Goal: Information Seeking & Learning: Learn about a topic

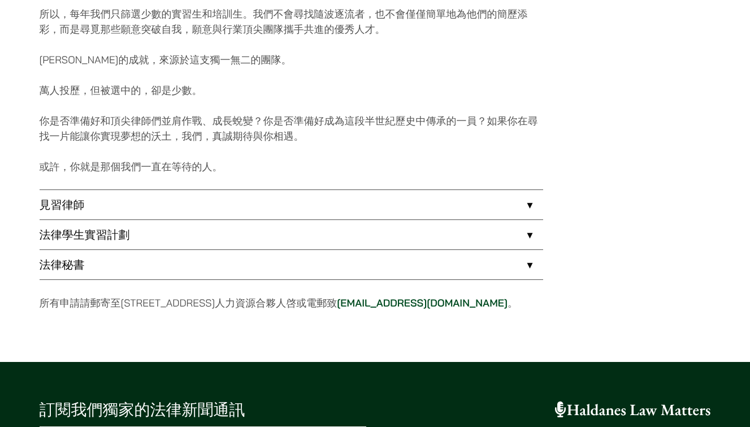
scroll to position [907, 0]
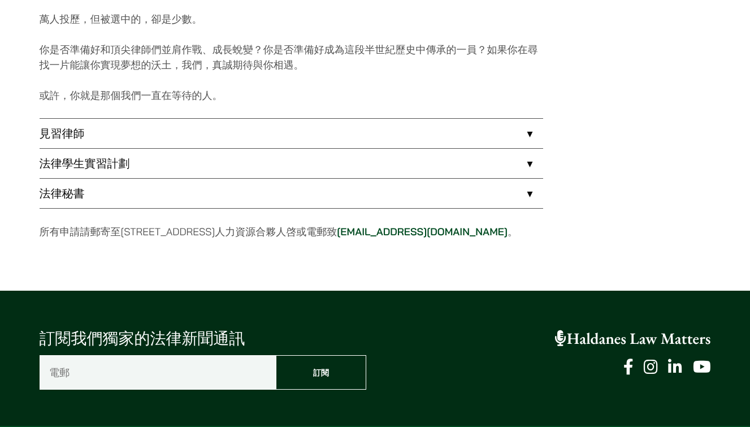
click at [276, 196] on link "法律秘書" at bounding box center [292, 193] width 504 height 29
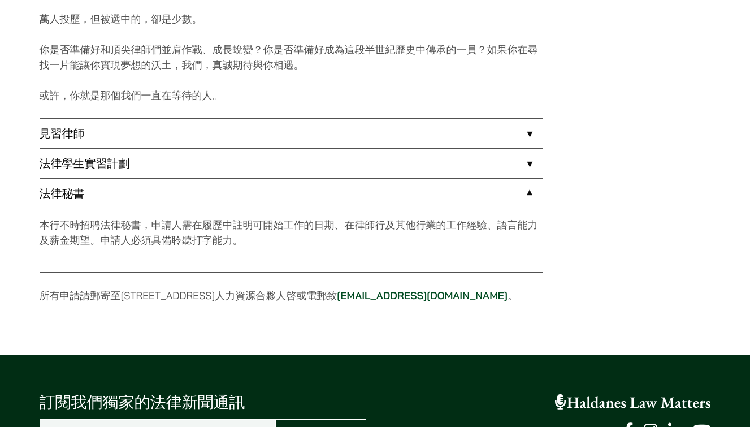
click at [279, 163] on link "法律學生實習計劃" at bounding box center [292, 163] width 504 height 29
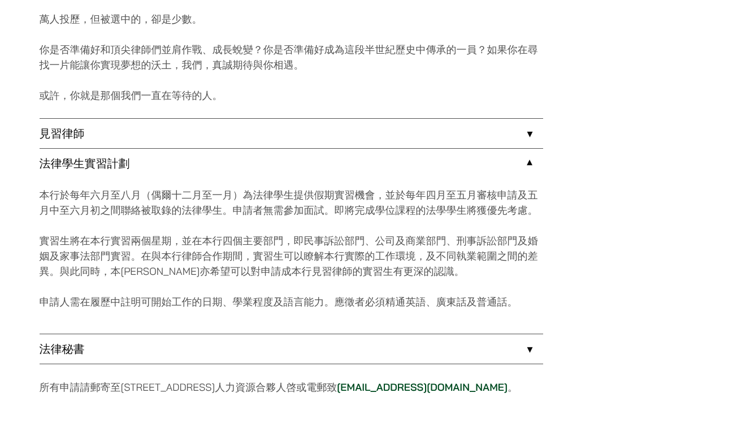
click at [281, 138] on link "見習律師" at bounding box center [292, 133] width 504 height 29
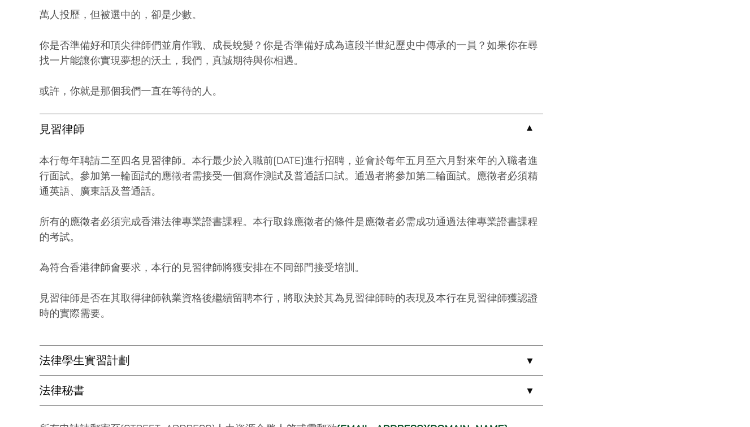
scroll to position [1015, 0]
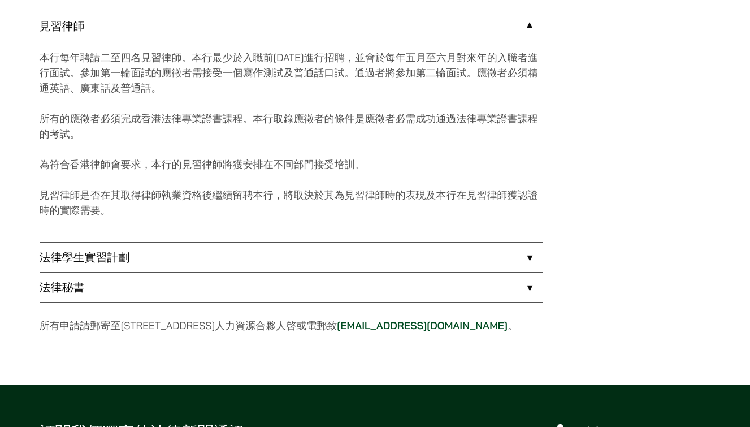
click at [241, 256] on link "法律學生實習計劃" at bounding box center [292, 256] width 504 height 29
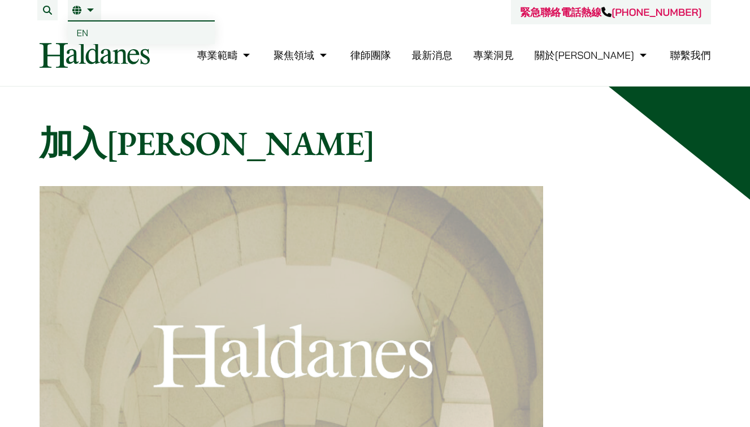
click at [90, 10] on link "繁" at bounding box center [84, 10] width 24 height 9
click at [84, 29] on span "EN" at bounding box center [83, 32] width 12 height 11
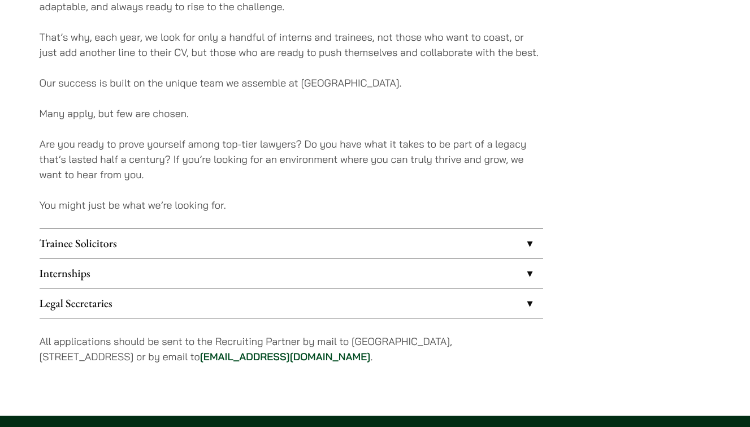
scroll to position [856, 0]
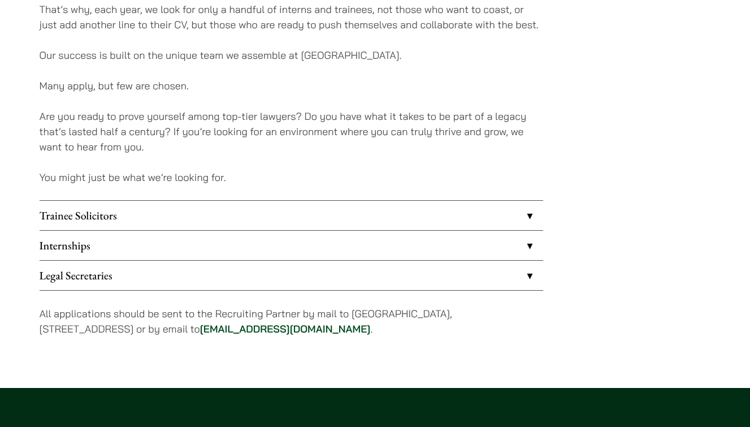
click at [132, 246] on link "Internships" at bounding box center [292, 245] width 504 height 29
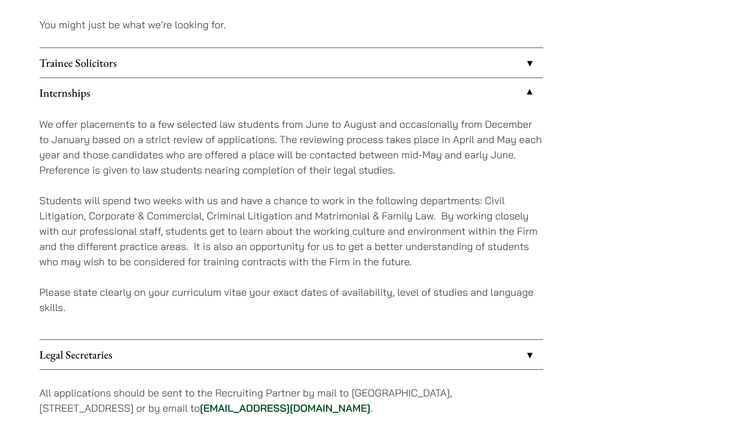
scroll to position [843, 0]
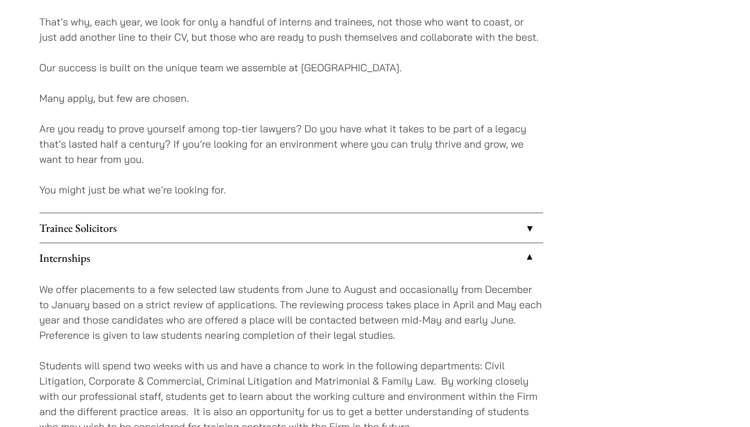
click at [144, 232] on link "Trainee Solicitors" at bounding box center [292, 227] width 504 height 29
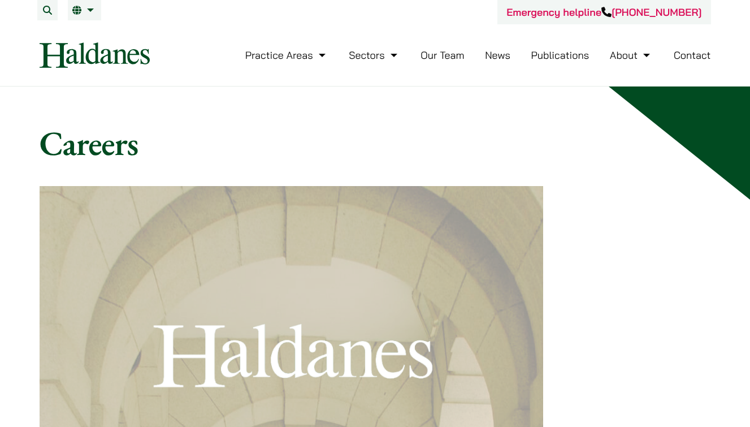
click at [455, 55] on link "Our Team" at bounding box center [443, 55] width 44 height 13
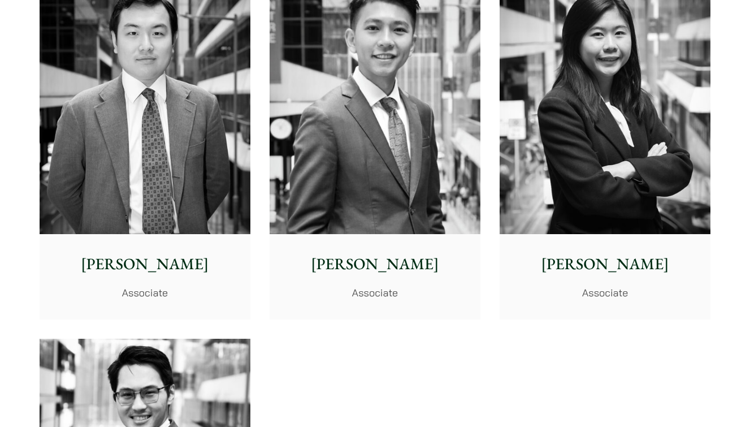
scroll to position [4446, 0]
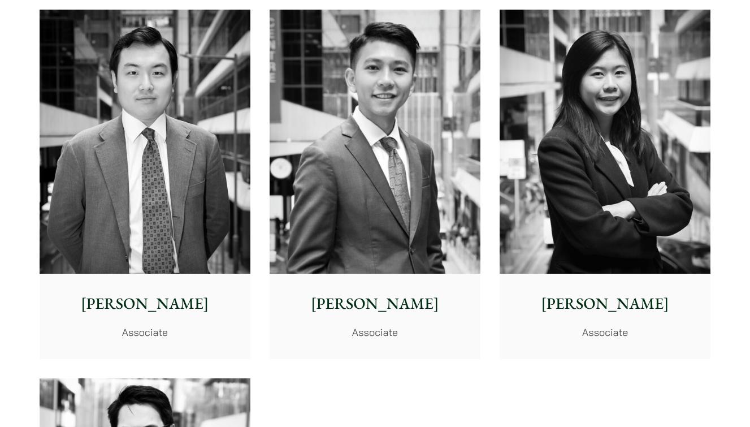
click at [641, 138] on img at bounding box center [605, 142] width 211 height 264
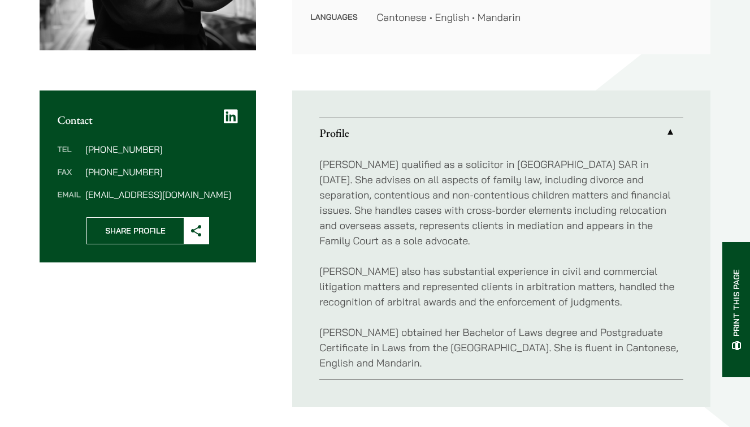
scroll to position [398, 0]
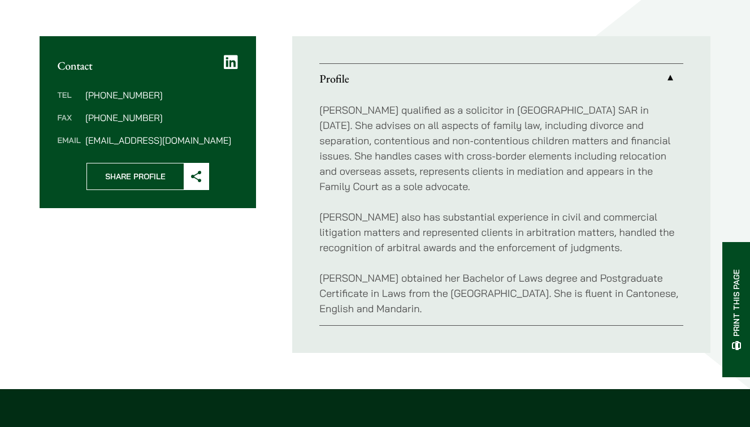
click at [234, 62] on icon at bounding box center [231, 62] width 14 height 16
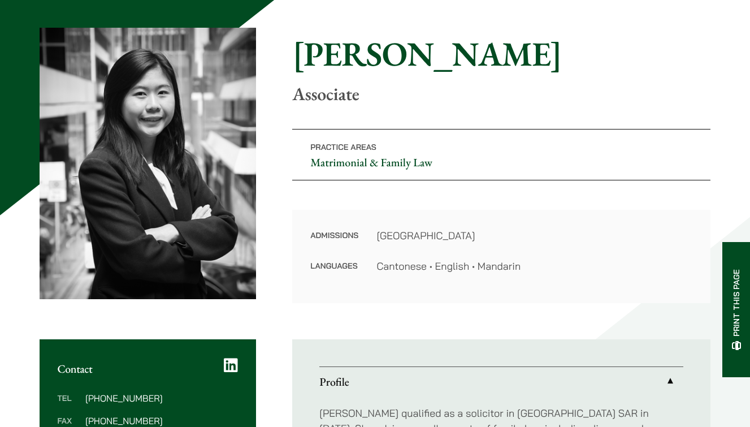
scroll to position [0, 0]
